Goal: Task Accomplishment & Management: Manage account settings

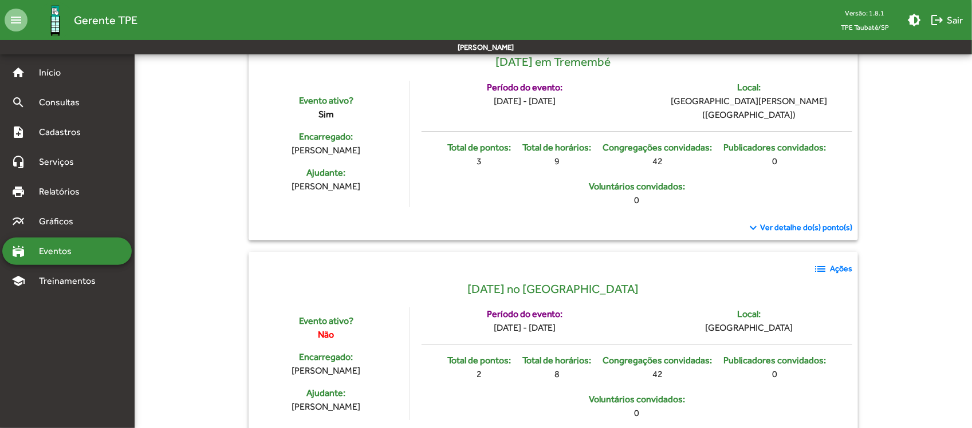
scroll to position [1575, 0]
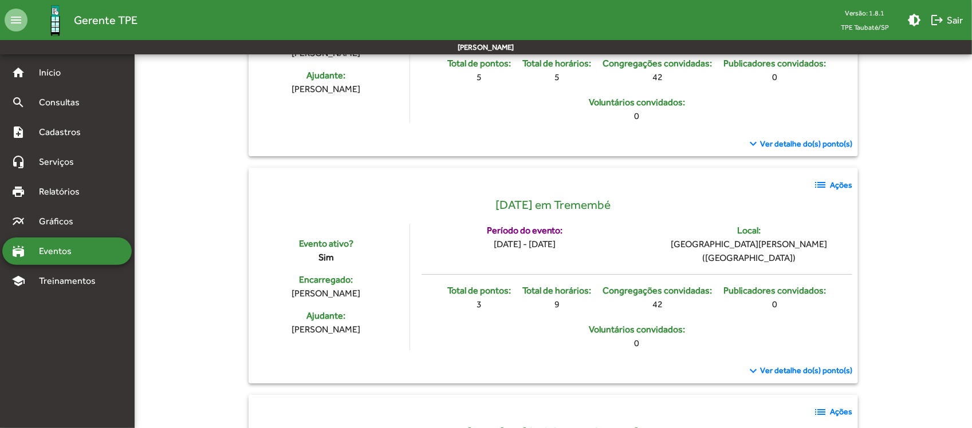
click at [817, 192] on mat-icon "list" at bounding box center [820, 185] width 14 height 14
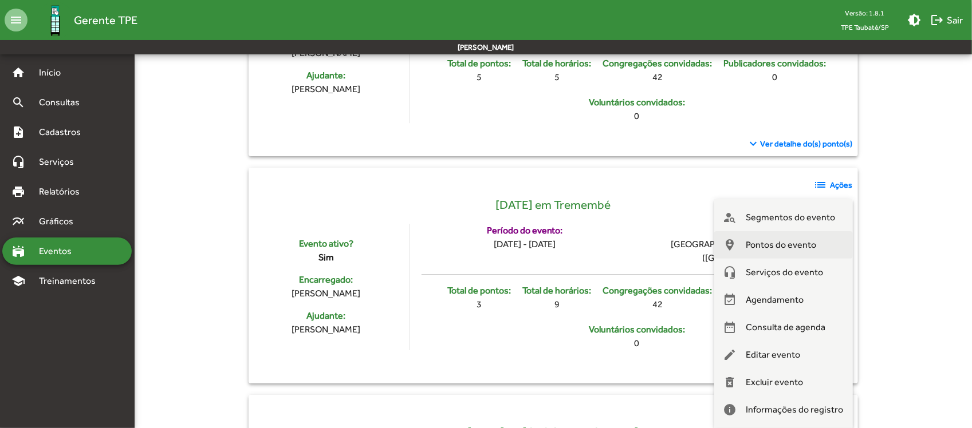
click at [812, 245] on span "Pontos do evento" at bounding box center [781, 244] width 70 height 27
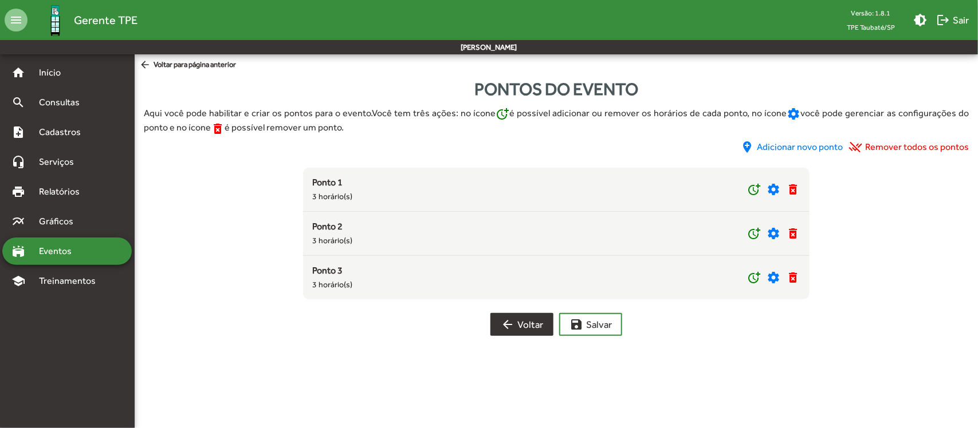
click at [505, 325] on mat-icon "arrow_back" at bounding box center [508, 325] width 14 height 14
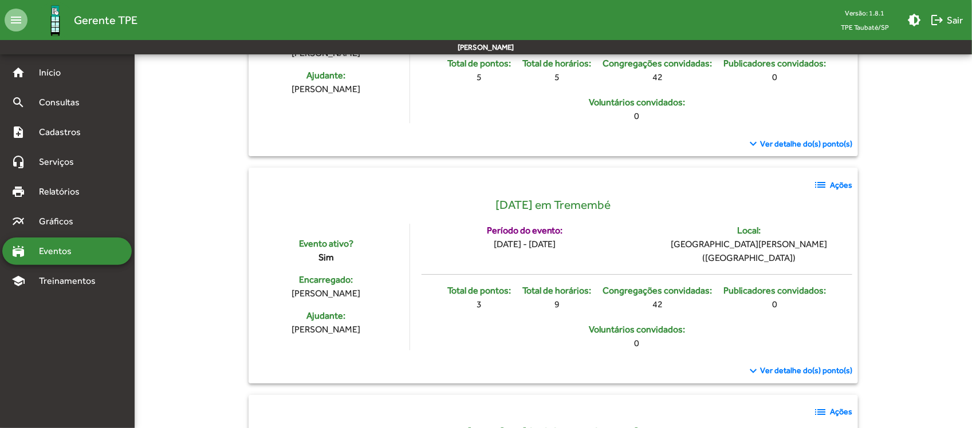
scroll to position [1647, 0]
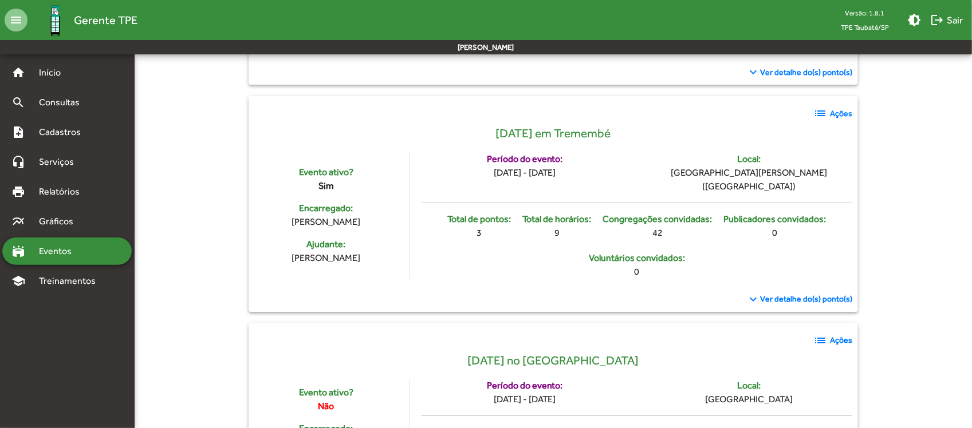
click at [782, 305] on span "Ver detalhe do(s) ponto(s)" at bounding box center [806, 299] width 92 height 12
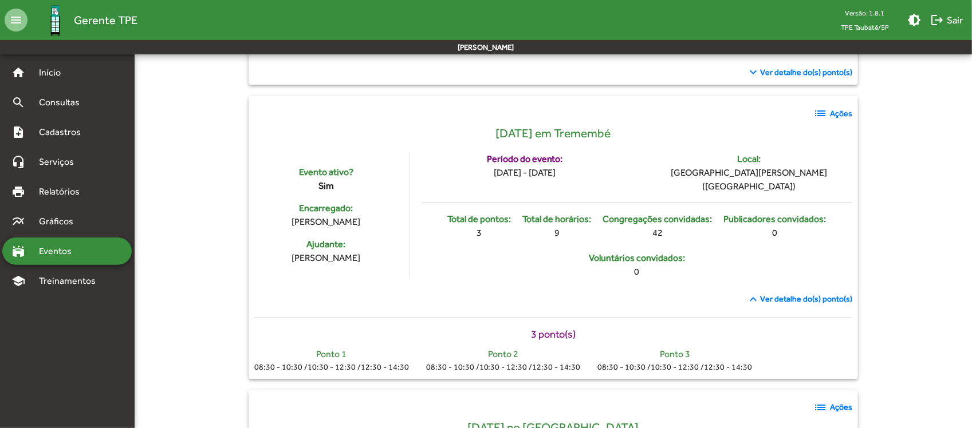
scroll to position [1718, 0]
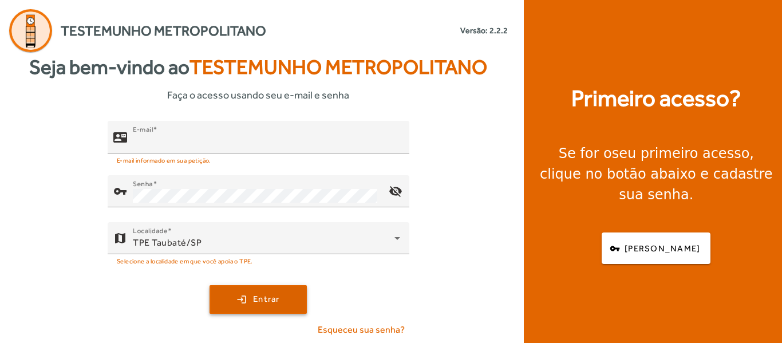
type input "**********"
click at [283, 303] on span "submit" at bounding box center [258, 299] width 95 height 27
